Goal: Check status: Check status

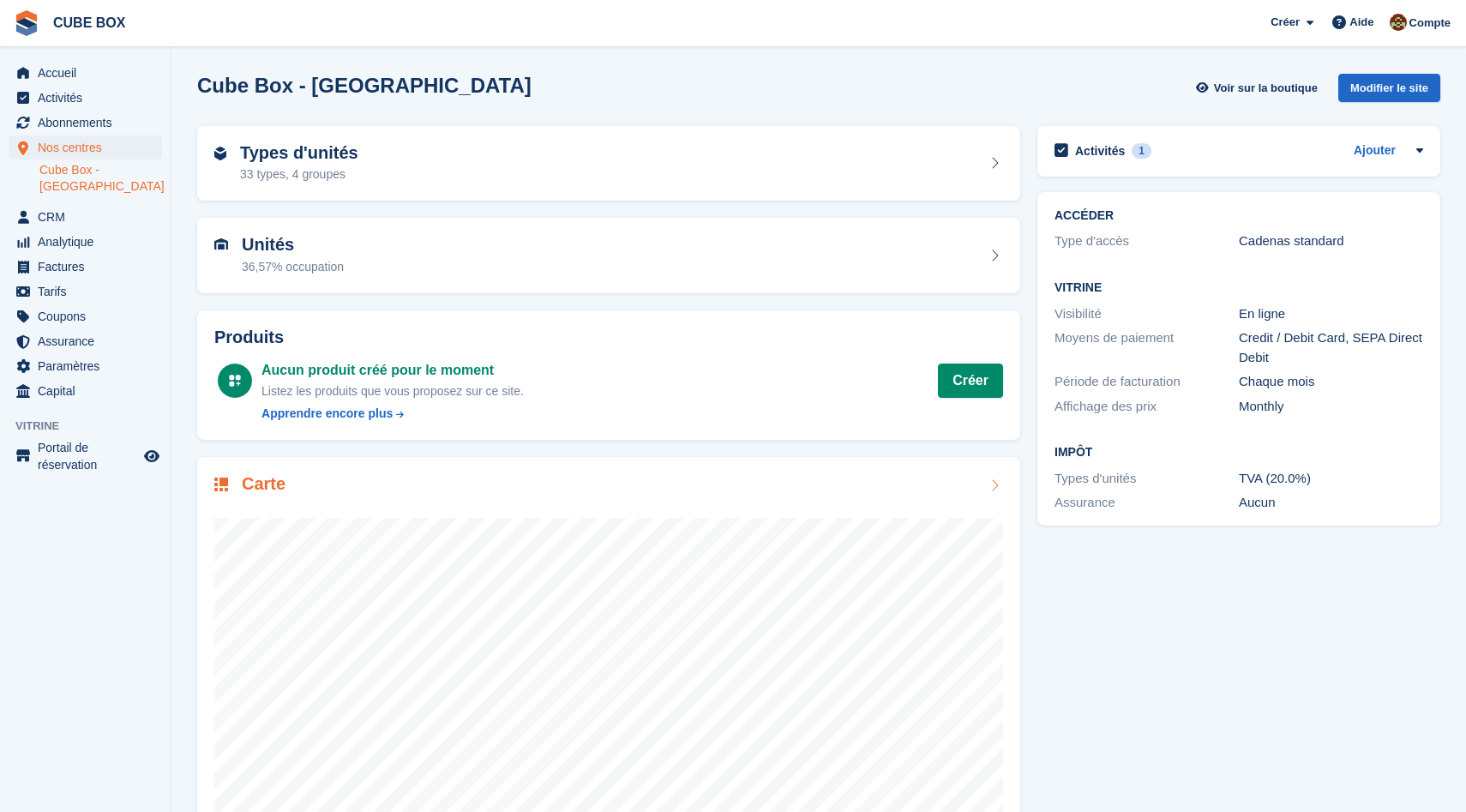
click at [335, 487] on div "Carte" at bounding box center [608, 485] width 789 height 24
click at [64, 76] on span "Accueil" at bounding box center [89, 73] width 103 height 24
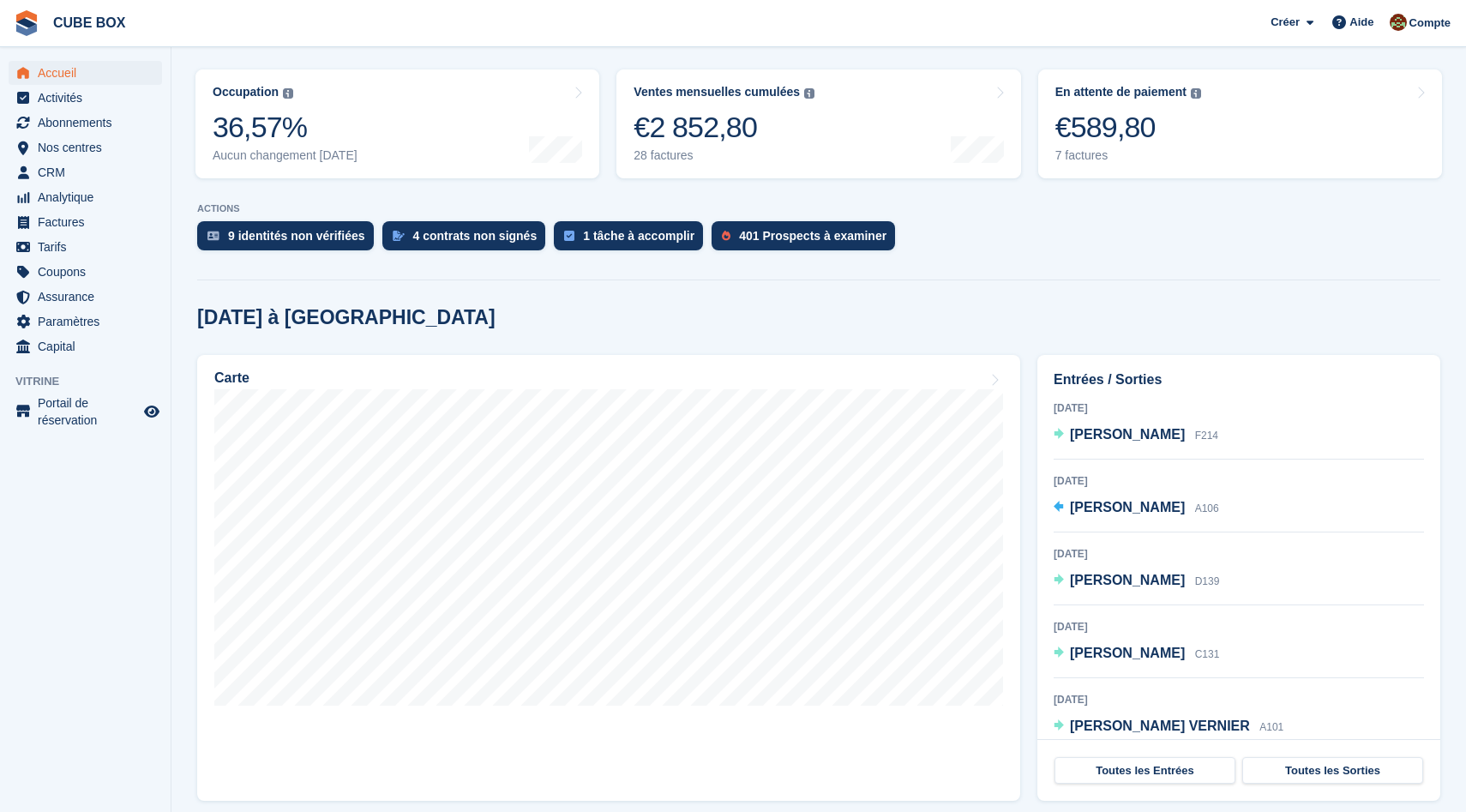
scroll to position [207, 0]
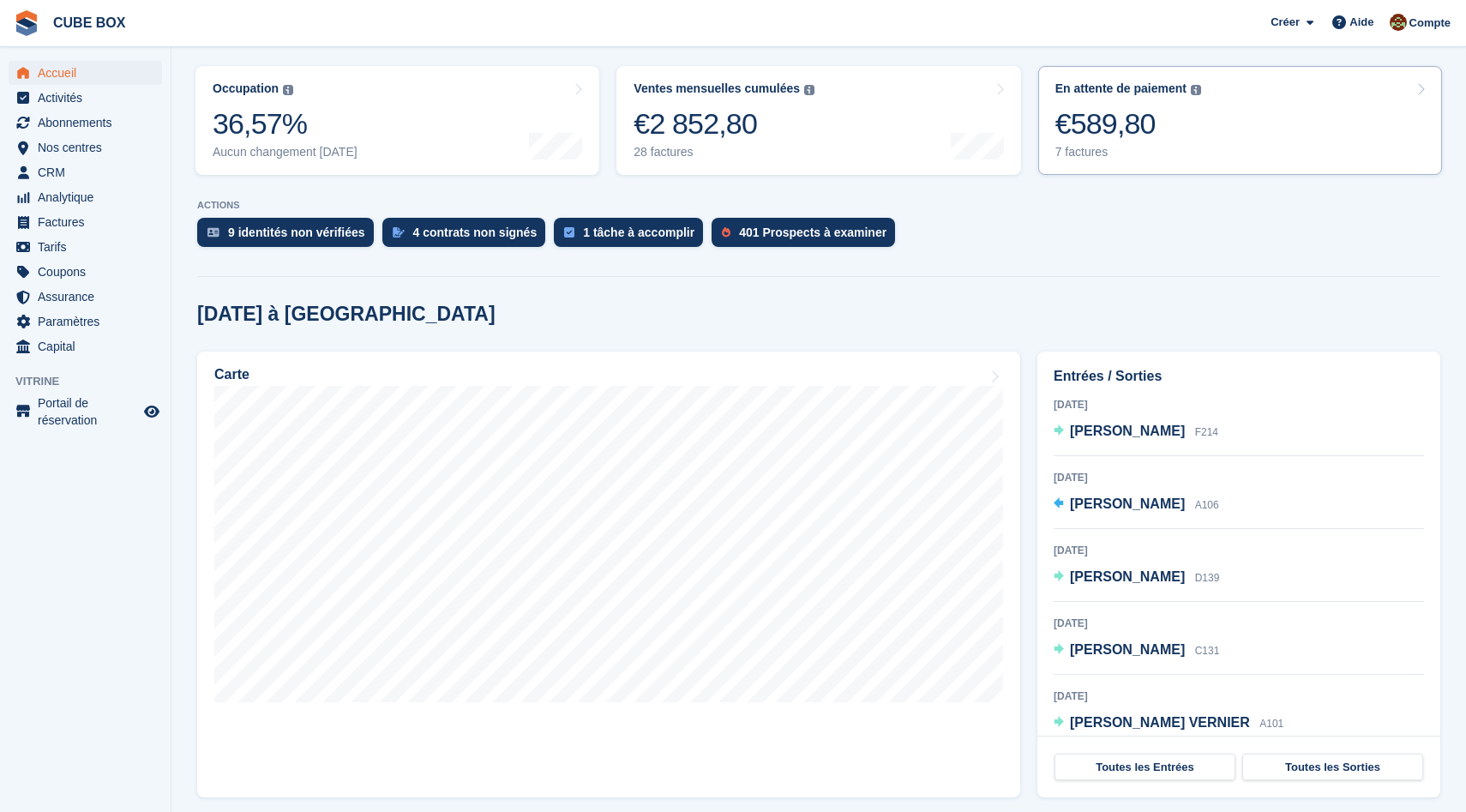
click at [1197, 131] on div "€589,80" at bounding box center [1128, 123] width 146 height 35
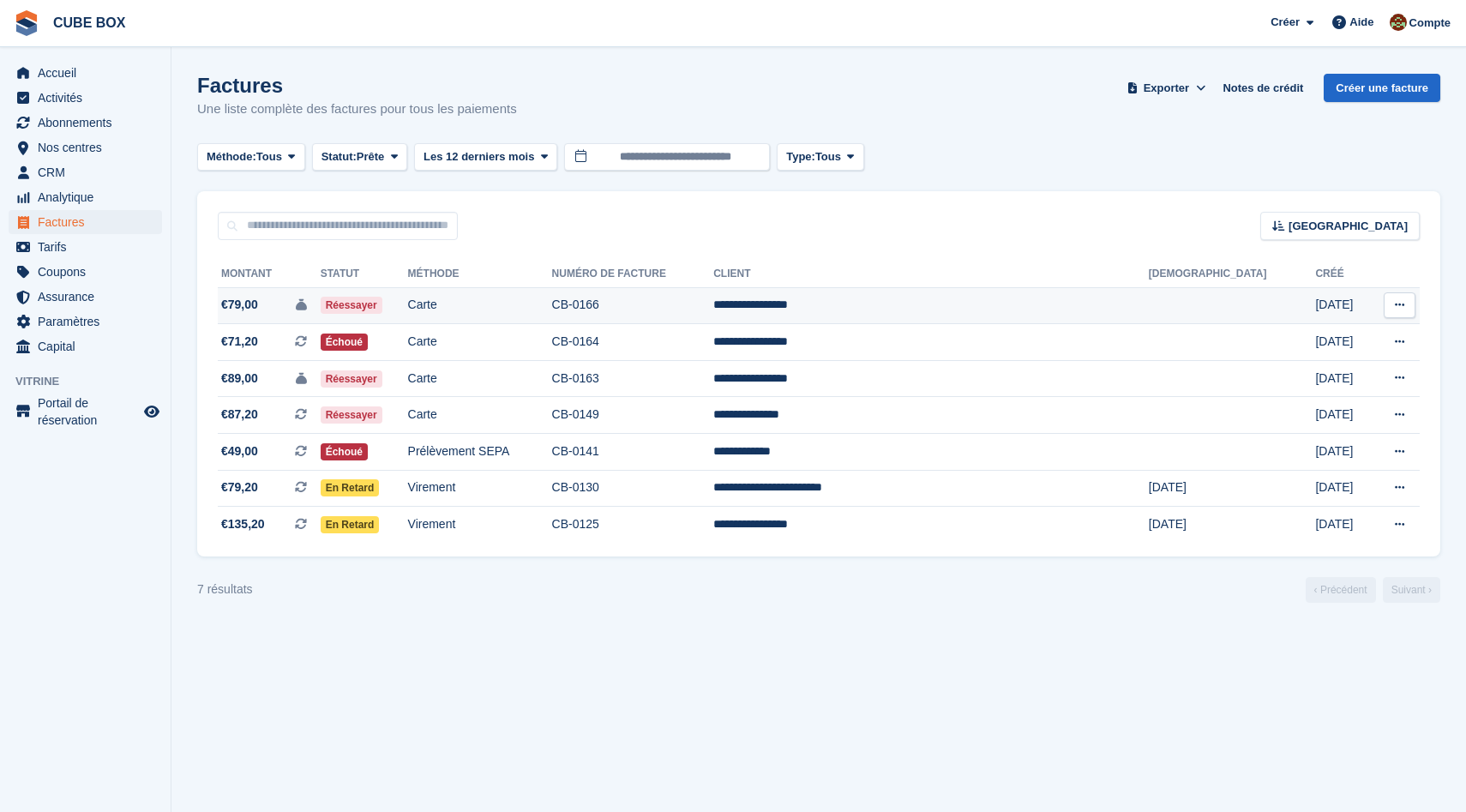
click at [1395, 308] on icon at bounding box center [1400, 305] width 9 height 11
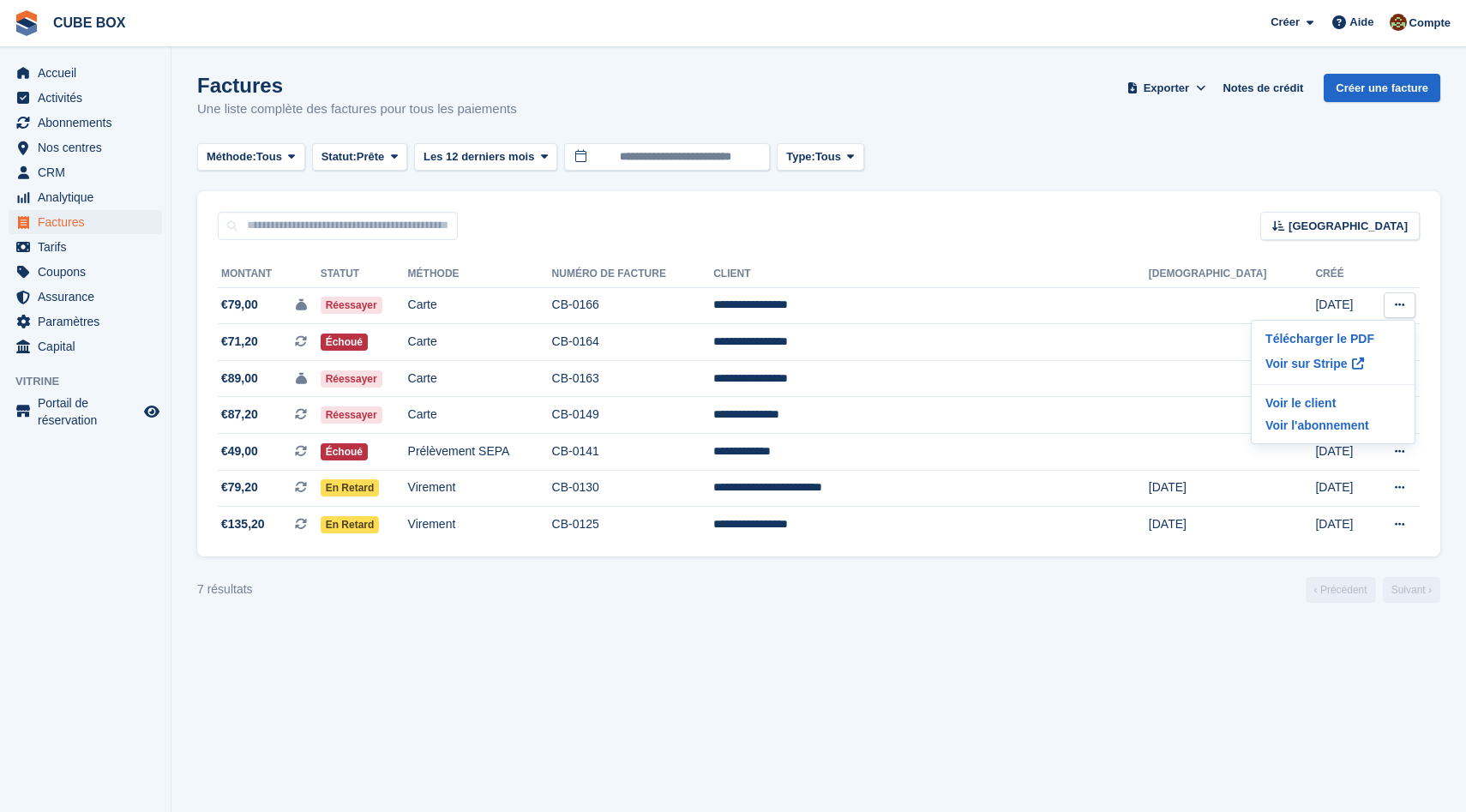
click at [1191, 184] on turbo-frame "Factures Une liste complète des factures pour tous les paiements Exporter Expor…" at bounding box center [819, 338] width 1244 height 529
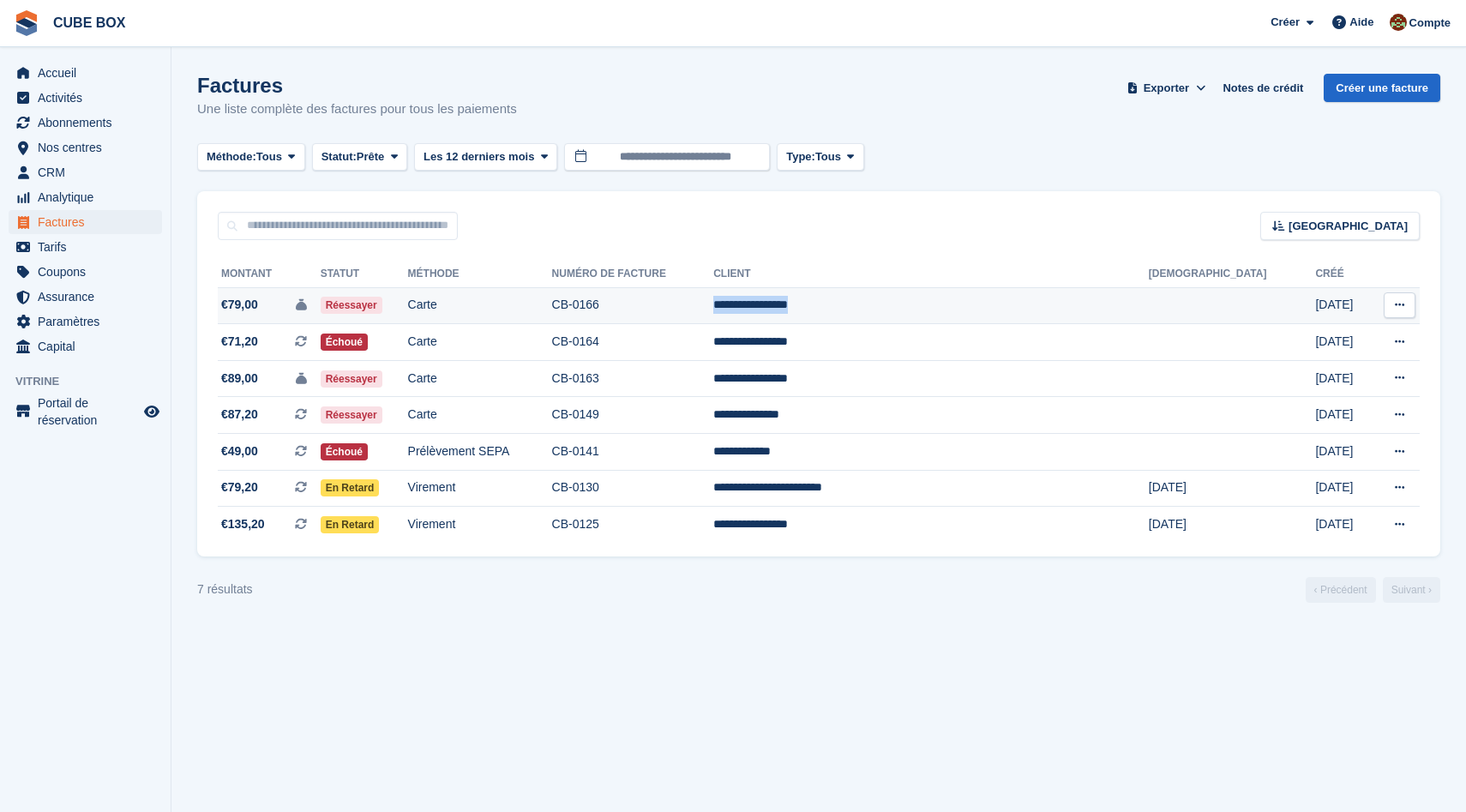
drag, startPoint x: 1006, startPoint y: 302, endPoint x: 890, endPoint y: 305, distance: 116.0
click at [890, 306] on tr "**********" at bounding box center [819, 305] width 1202 height 37
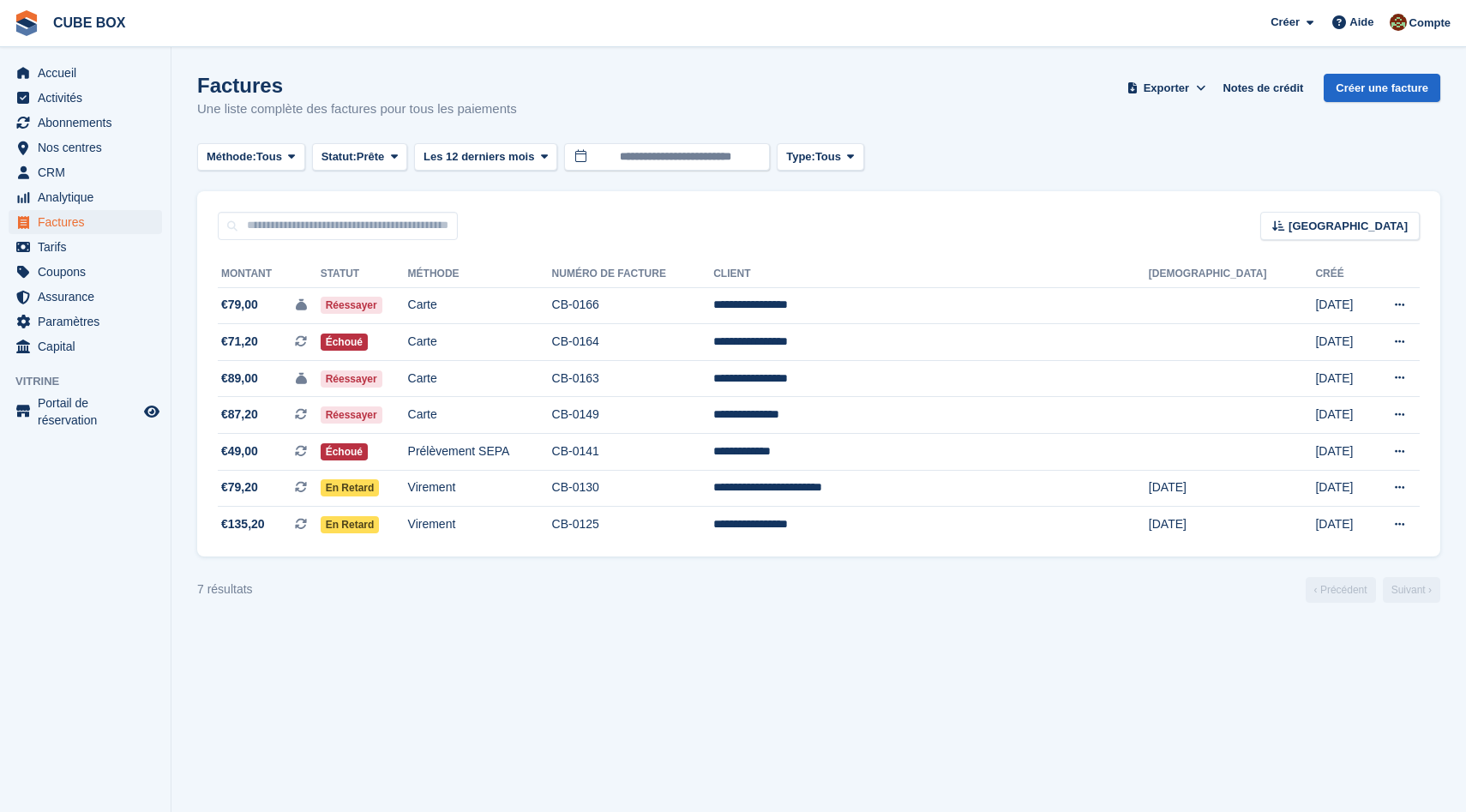
click at [1005, 124] on div "Factures Une liste complète des factures pour tous les paiements Exporter Expor…" at bounding box center [819, 106] width 1244 height 66
click at [72, 227] on span "Factures" at bounding box center [89, 221] width 103 height 24
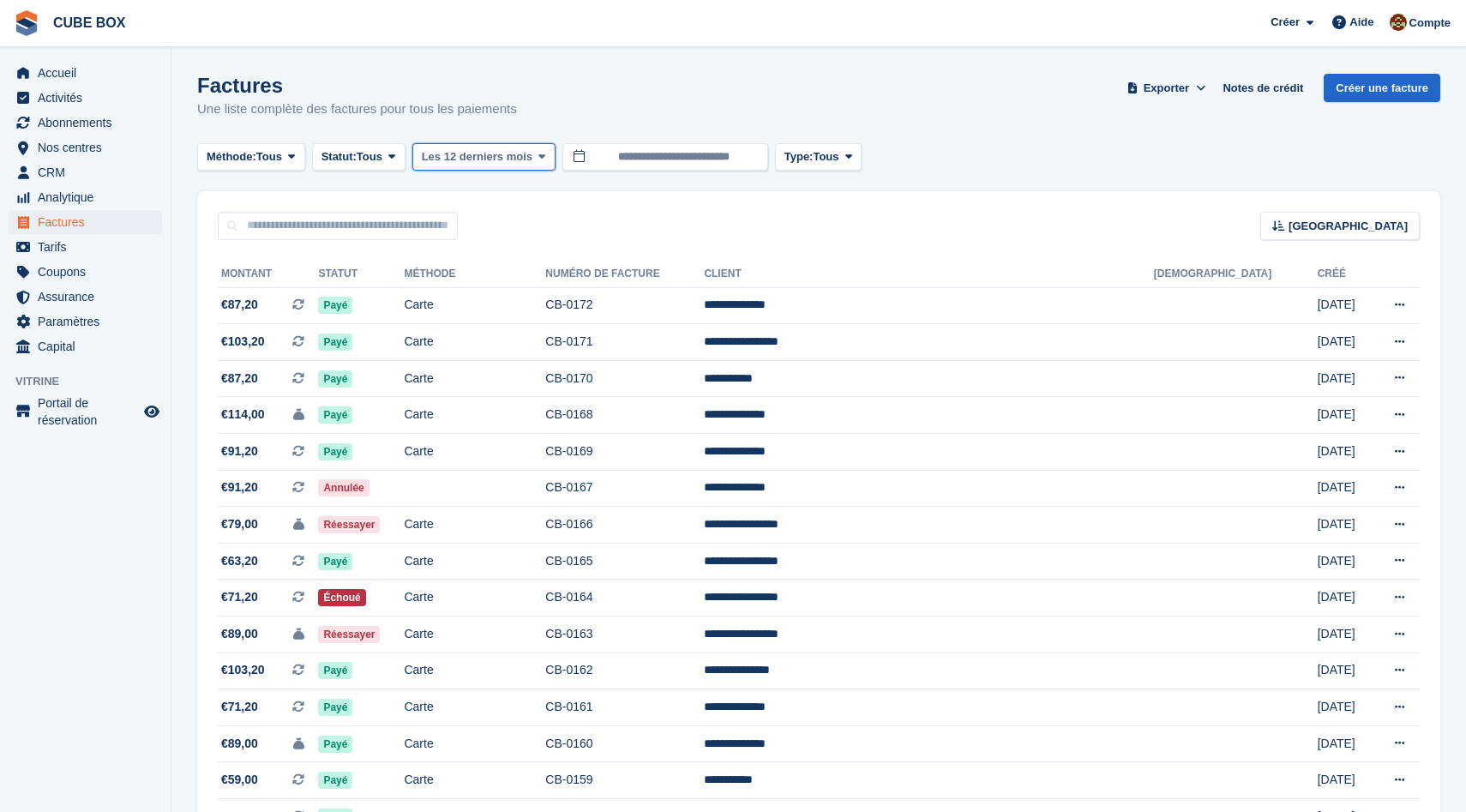
click at [510, 153] on span "Les 12 derniers mois" at bounding box center [477, 156] width 111 height 17
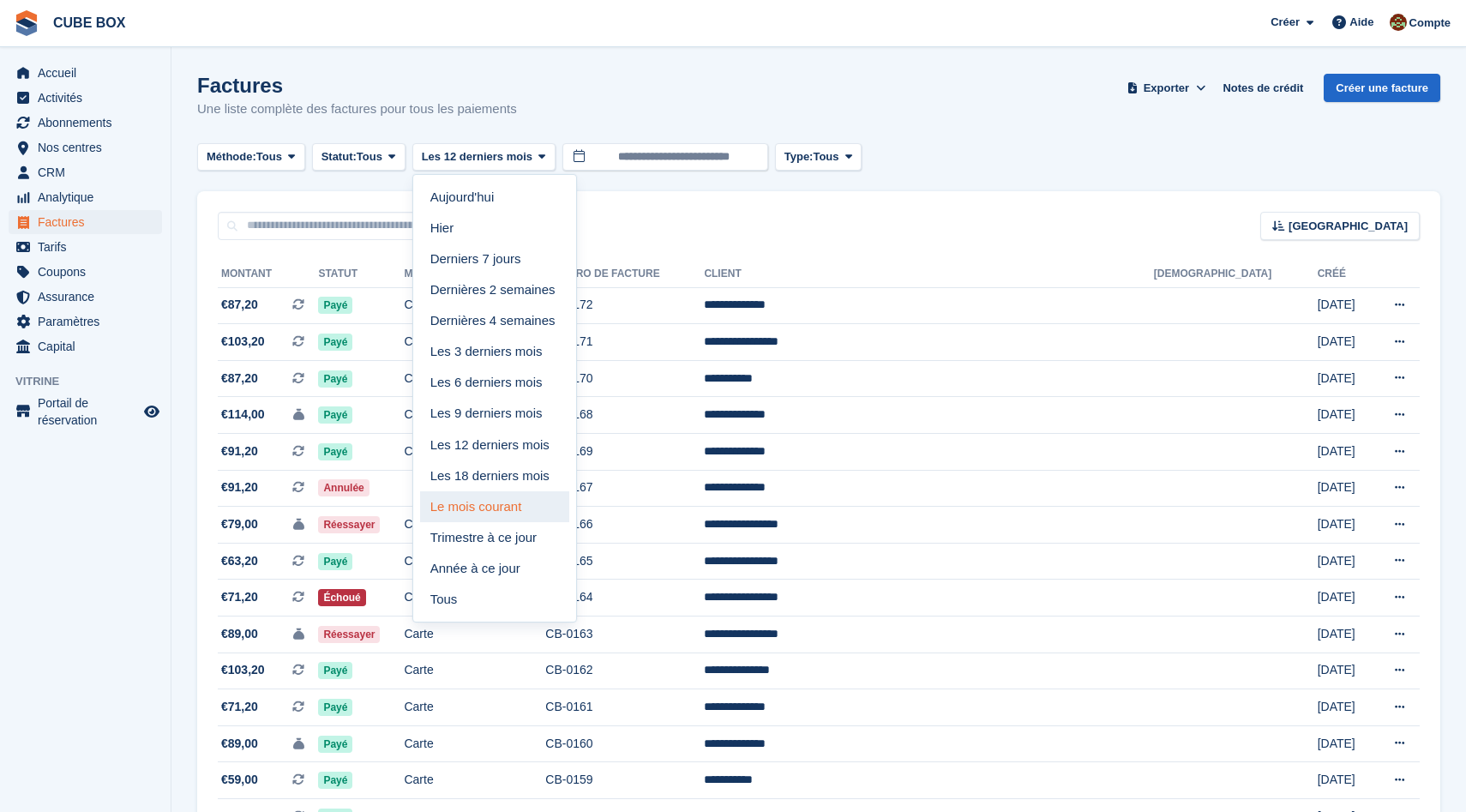
click at [510, 511] on link "Le mois courant" at bounding box center [495, 506] width 149 height 31
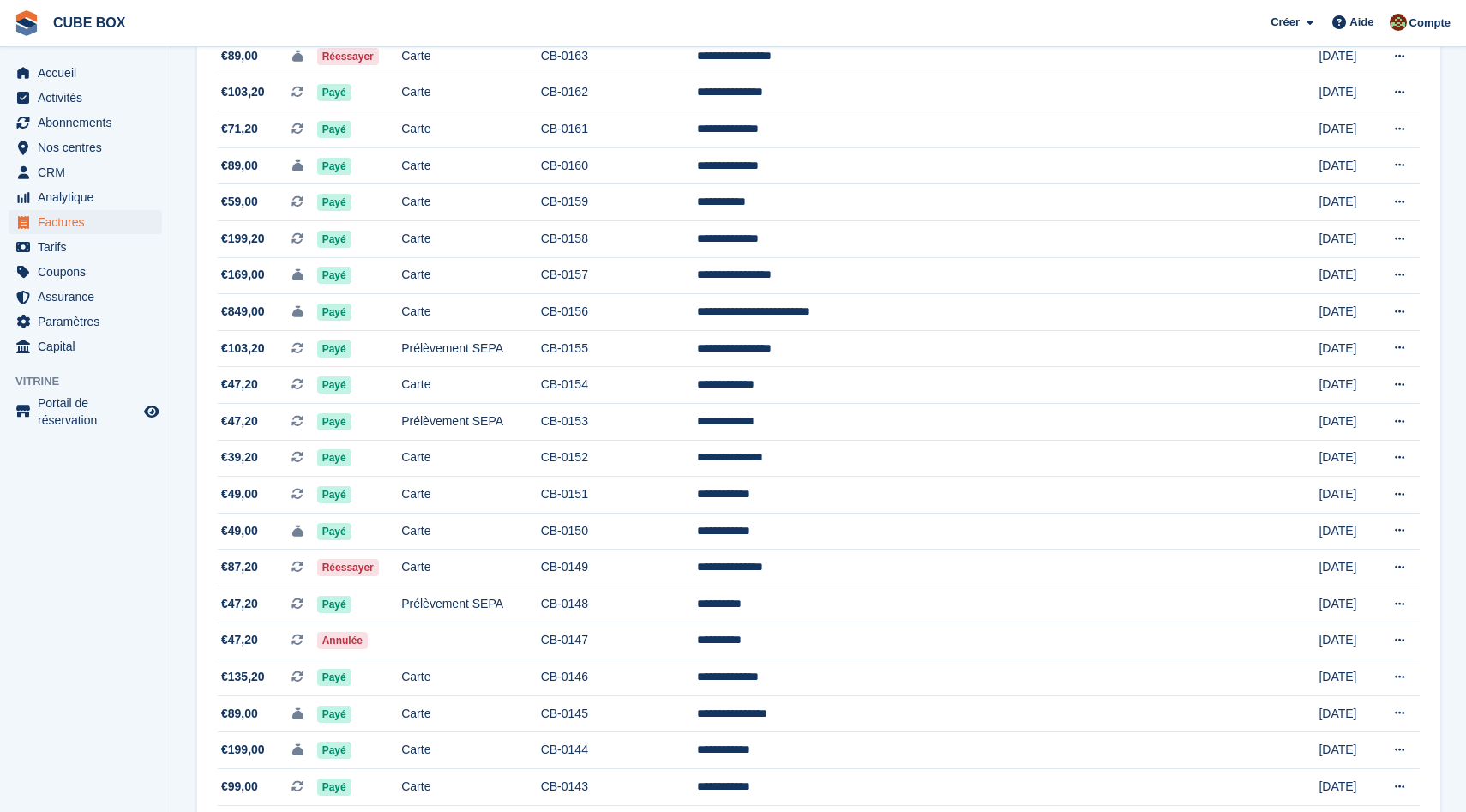
scroll to position [602, 0]
